Goal: Find contact information: Find contact information

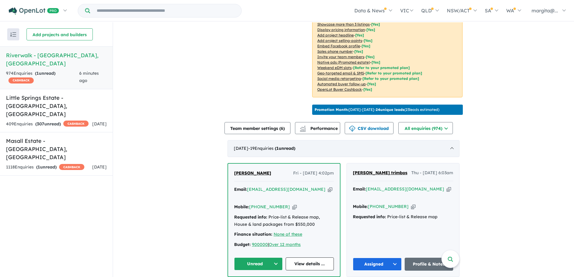
scroll to position [181, 0]
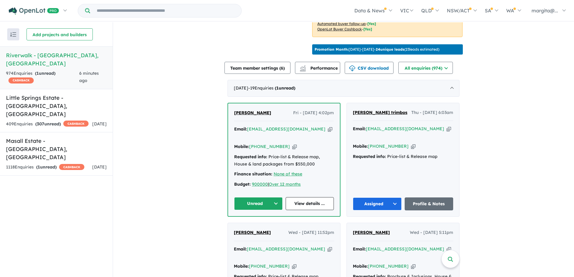
click at [328, 132] on icon "button" at bounding box center [330, 129] width 5 height 6
drag, startPoint x: 291, startPoint y: 134, endPoint x: 248, endPoint y: 136, distance: 43.1
click at [248, 136] on div "Email: [EMAIL_ADDRESS][DOMAIN_NAME] Copied!" at bounding box center [284, 133] width 100 height 14
copy a%20Riverwalk%20-%20Werribee"] "[EMAIL_ADDRESS][DOMAIN_NAME]"
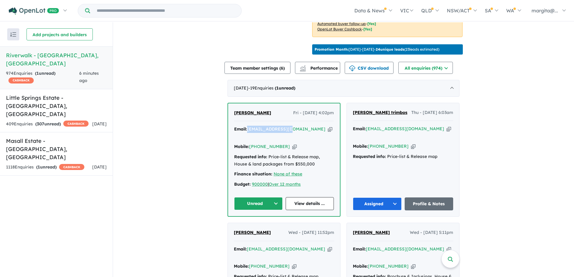
click at [274, 205] on button "Unread" at bounding box center [258, 203] width 49 height 13
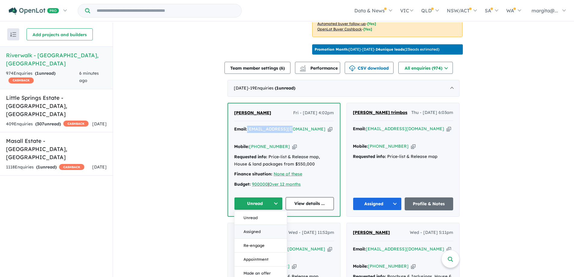
click at [249, 227] on button "Assigned" at bounding box center [260, 232] width 52 height 14
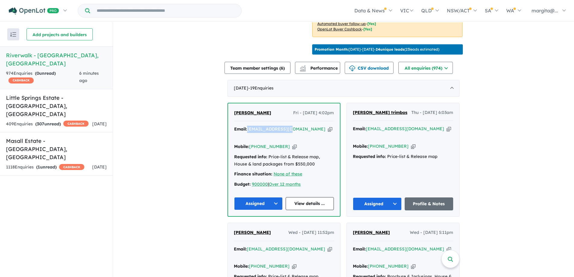
copy a%20Riverwalk%20-%20Werribee"] "[EMAIL_ADDRESS][DOMAIN_NAME]"
drag, startPoint x: 281, startPoint y: 144, endPoint x: 258, endPoint y: 144, distance: 22.9
click at [258, 144] on div "Mobile: [PHONE_NUMBER] Copied!" at bounding box center [284, 146] width 100 height 7
copy link "431 866 299"
